Goal: Find specific page/section: Find specific page/section

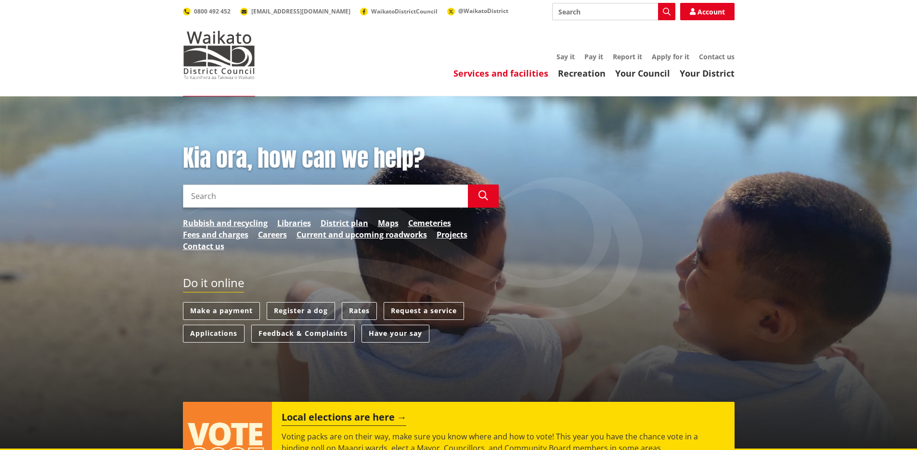
click at [536, 74] on link "Services and facilities" at bounding box center [501, 73] width 95 height 12
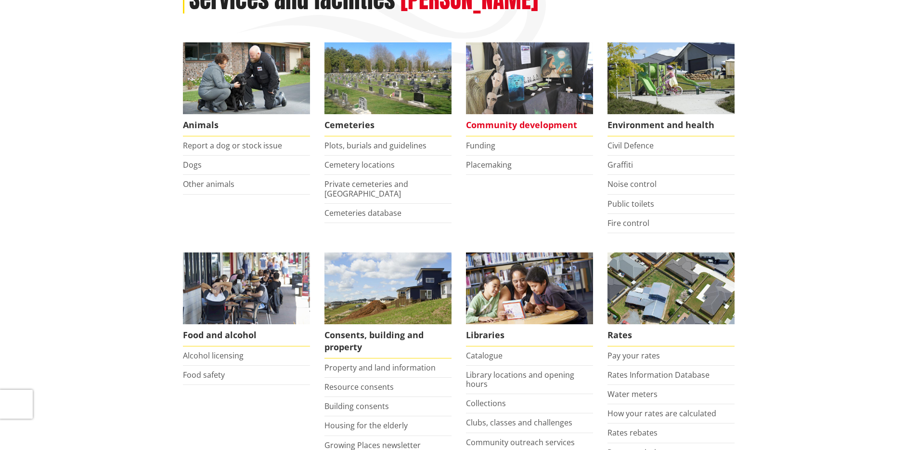
scroll to position [176, 0]
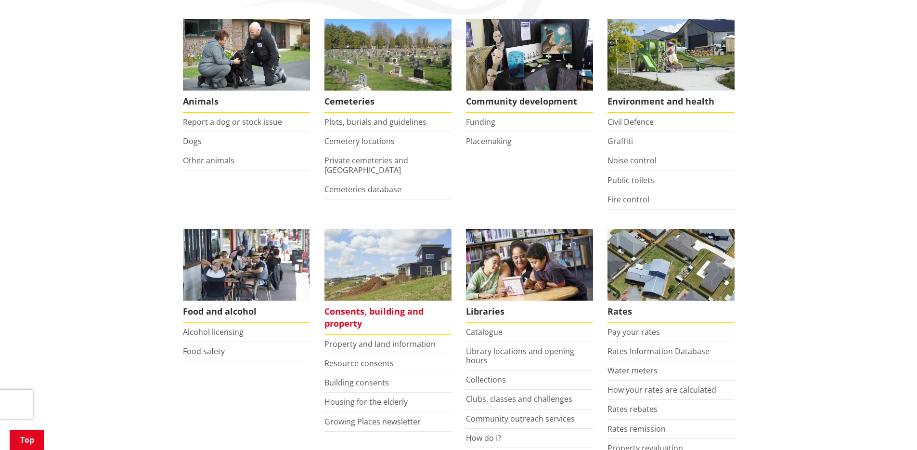
click at [397, 275] on img at bounding box center [388, 265] width 127 height 72
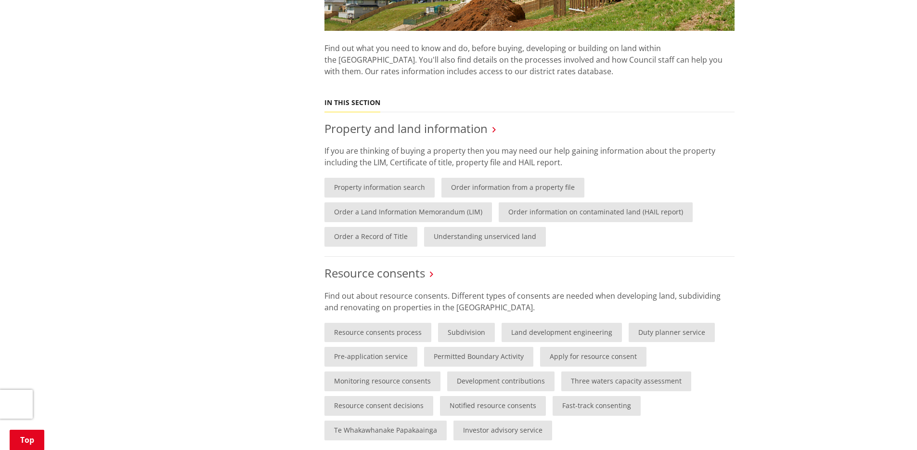
scroll to position [323, 0]
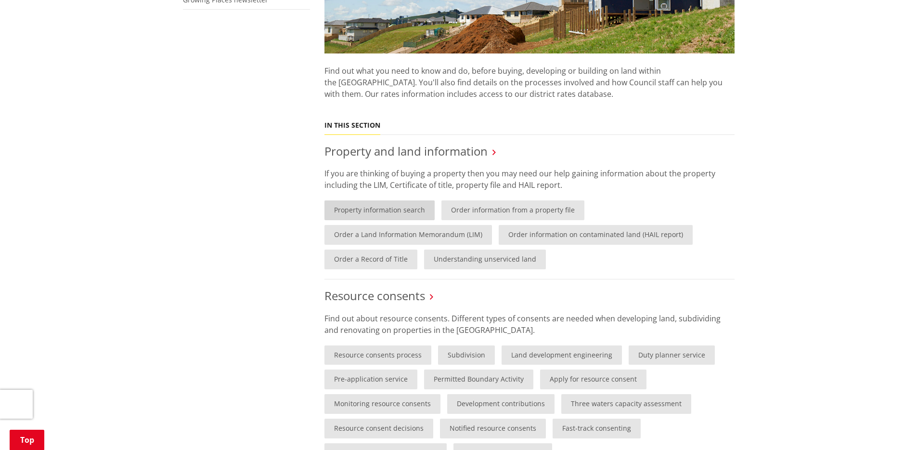
click at [393, 209] on link "Property information search" at bounding box center [380, 210] width 110 height 20
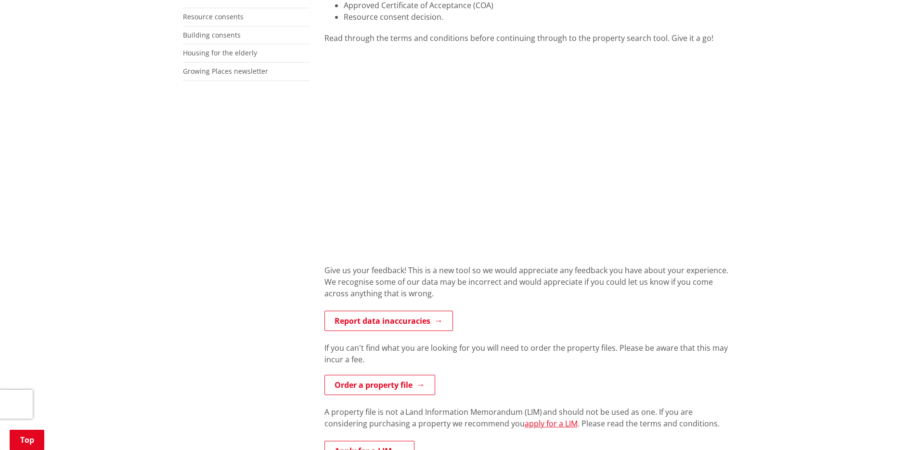
scroll to position [310, 0]
